Goal: Browse casually: Explore the website without a specific task or goal

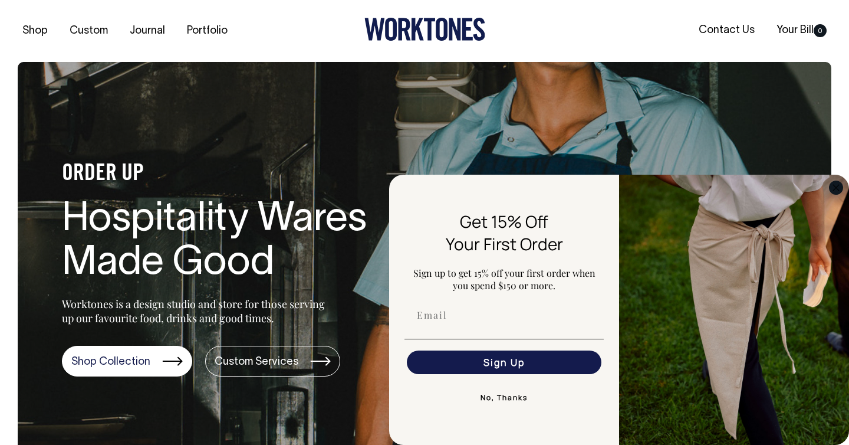
click at [839, 185] on circle "Close dialog" at bounding box center [837, 187] width 14 height 14
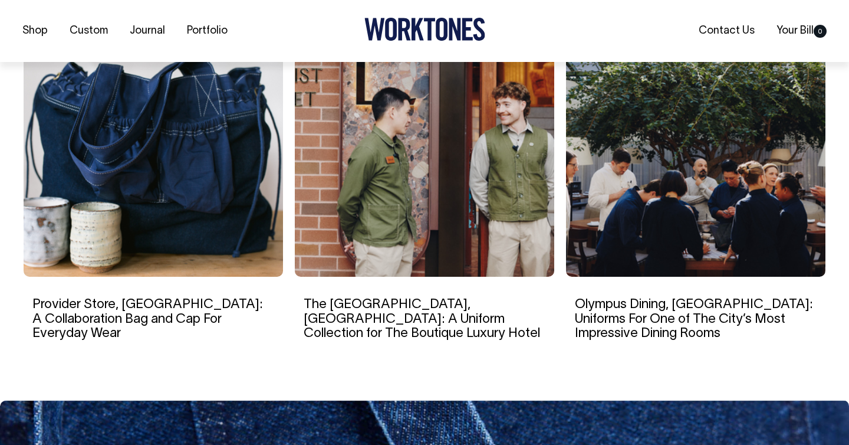
scroll to position [2033, 0]
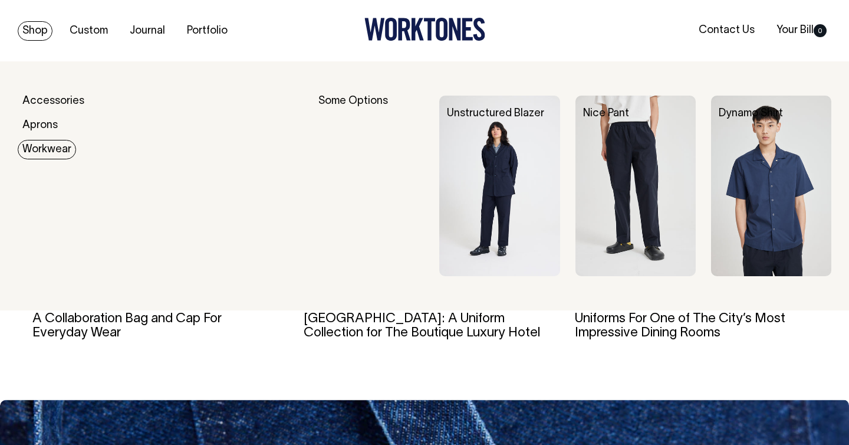
click at [51, 155] on link "Workwear" at bounding box center [47, 149] width 58 height 19
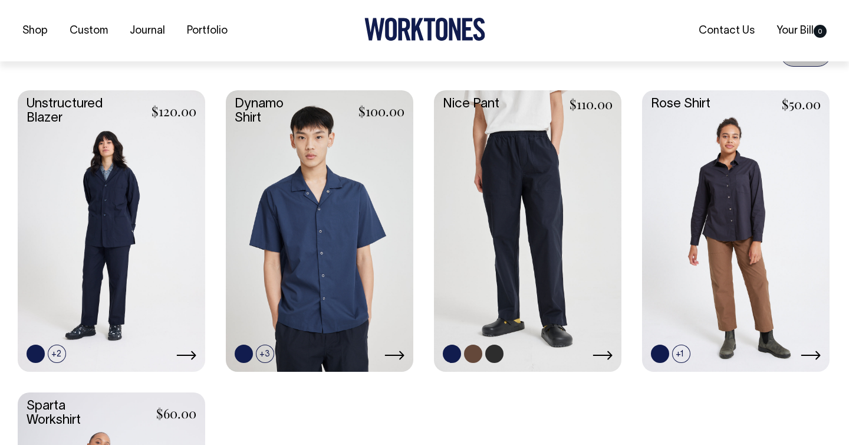
scroll to position [481, 0]
click at [531, 187] on link at bounding box center [527, 229] width 187 height 279
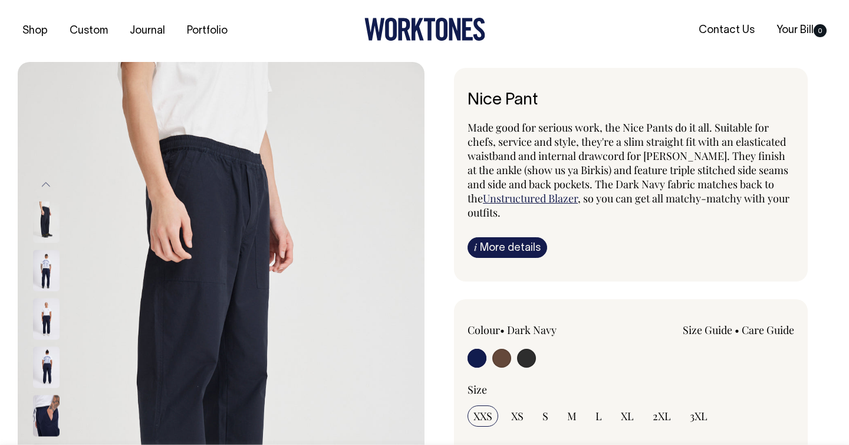
click at [48, 274] on img at bounding box center [46, 269] width 27 height 41
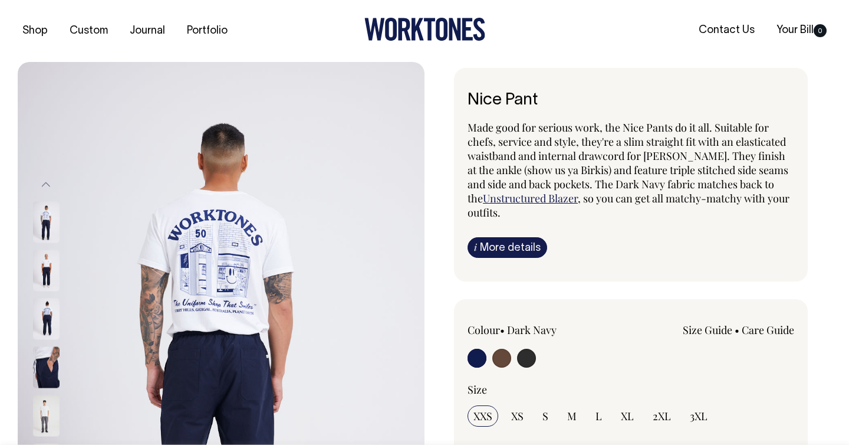
click at [48, 269] on img at bounding box center [46, 269] width 27 height 41
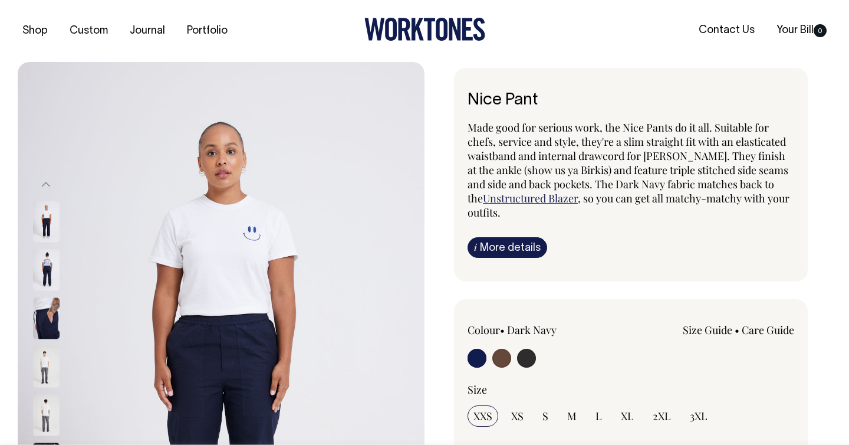
click at [50, 291] on div at bounding box center [61, 269] width 59 height 48
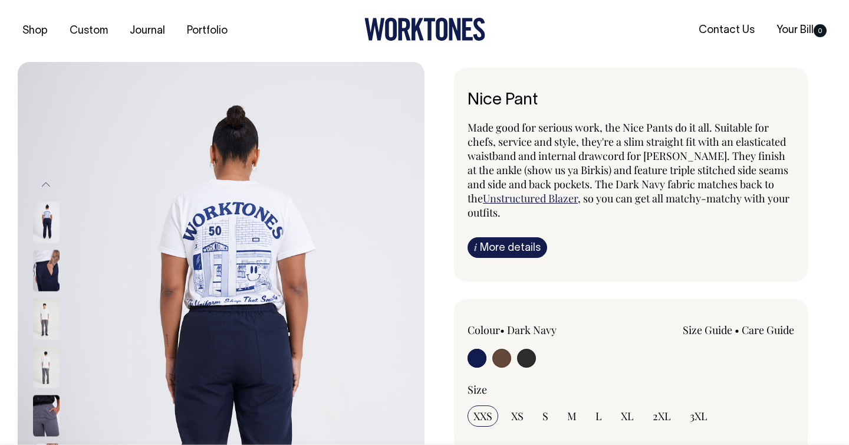
click at [50, 301] on img at bounding box center [46, 318] width 27 height 41
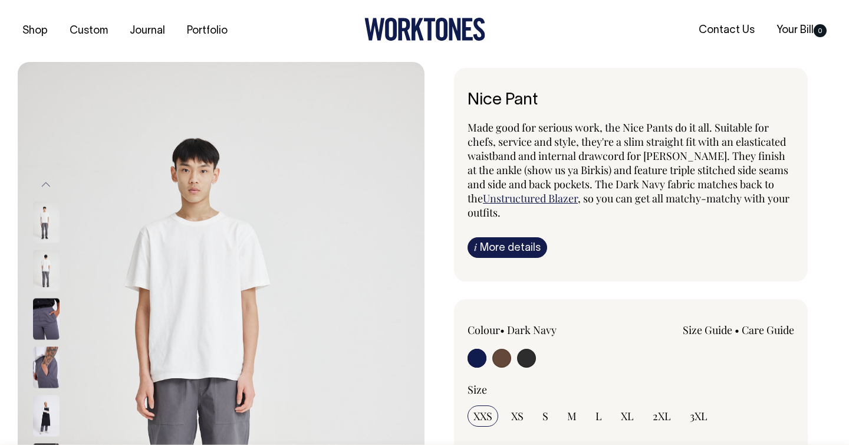
click at [50, 301] on img at bounding box center [46, 318] width 27 height 41
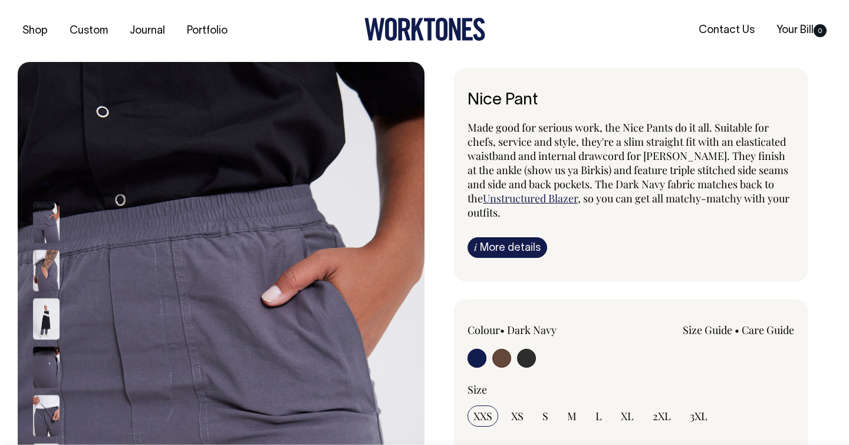
click at [50, 301] on img at bounding box center [46, 318] width 27 height 41
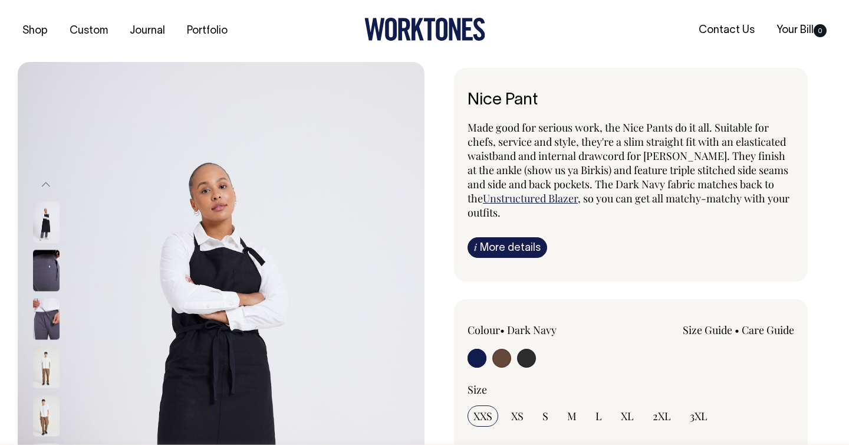
click at [50, 310] on img at bounding box center [46, 318] width 27 height 41
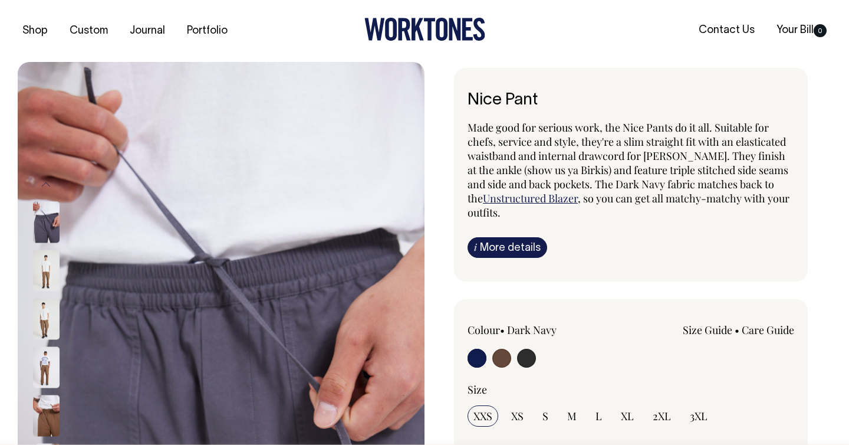
click at [50, 330] on img at bounding box center [46, 318] width 27 height 41
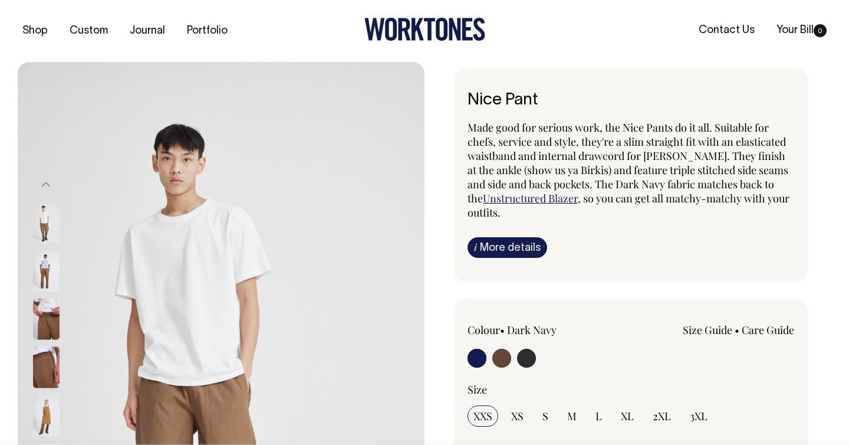
click at [50, 330] on img at bounding box center [46, 318] width 27 height 41
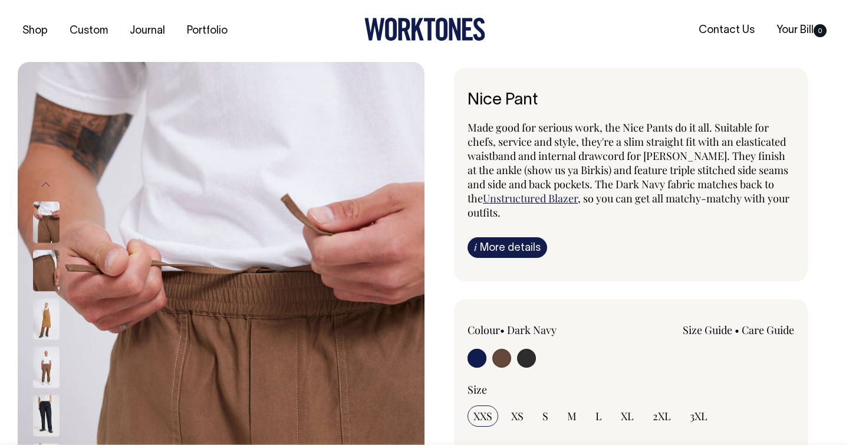
click at [50, 338] on img at bounding box center [46, 318] width 27 height 41
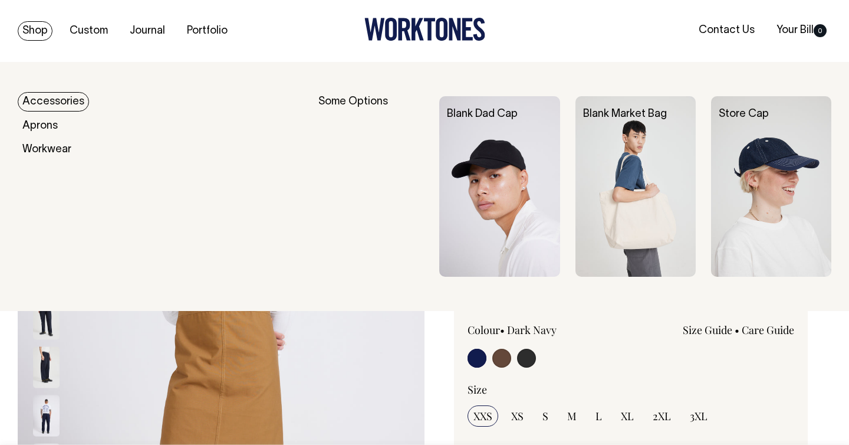
click at [47, 98] on link "Accessories" at bounding box center [53, 101] width 71 height 19
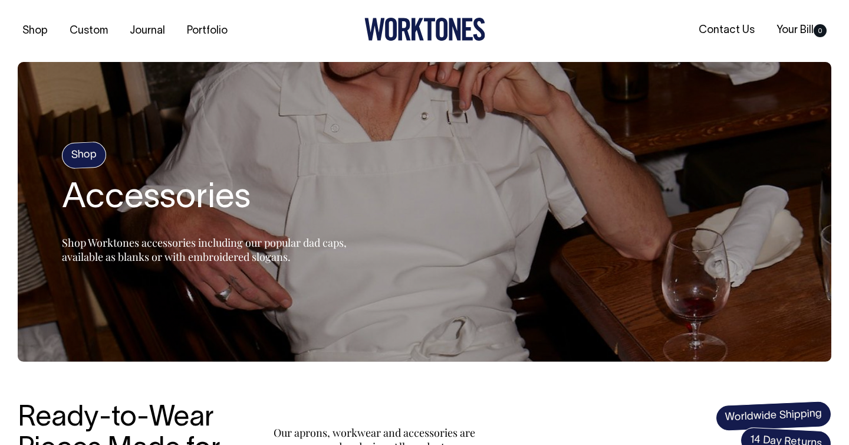
click at [94, 159] on h4 "Shop" at bounding box center [83, 155] width 45 height 28
click at [210, 35] on link "Portfolio" at bounding box center [207, 30] width 50 height 19
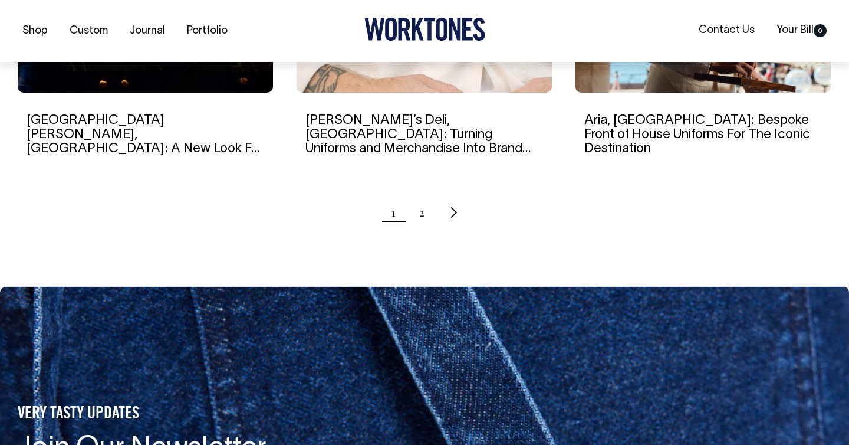
scroll to position [1309, 0]
